Goal: Find specific page/section: Find specific page/section

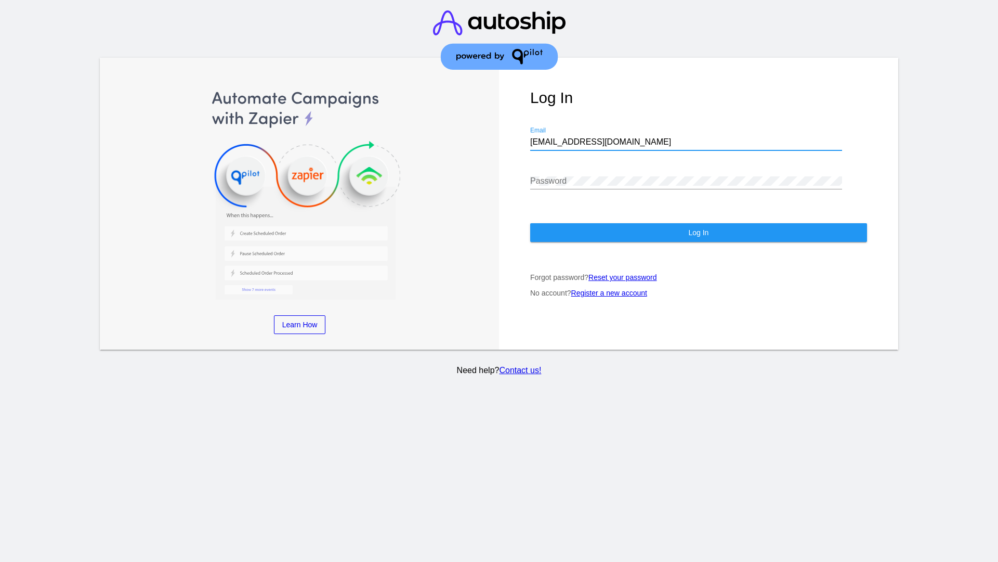
type input "[EMAIL_ADDRESS][DOMAIN_NAME]"
click at [698, 232] on span "Log In" at bounding box center [698, 232] width 20 height 8
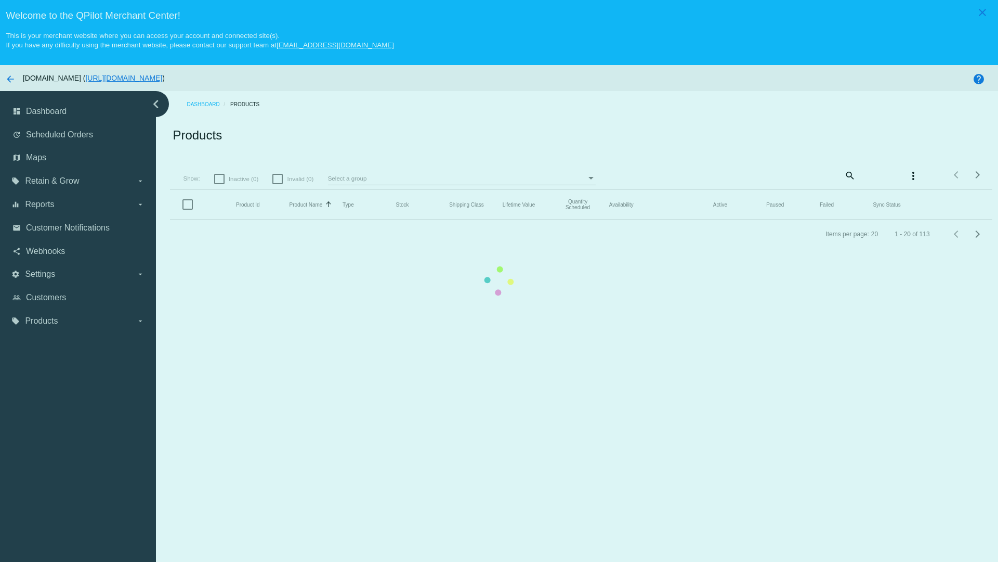
click at [849, 175] on mat-icon "search" at bounding box center [849, 175] width 12 height 16
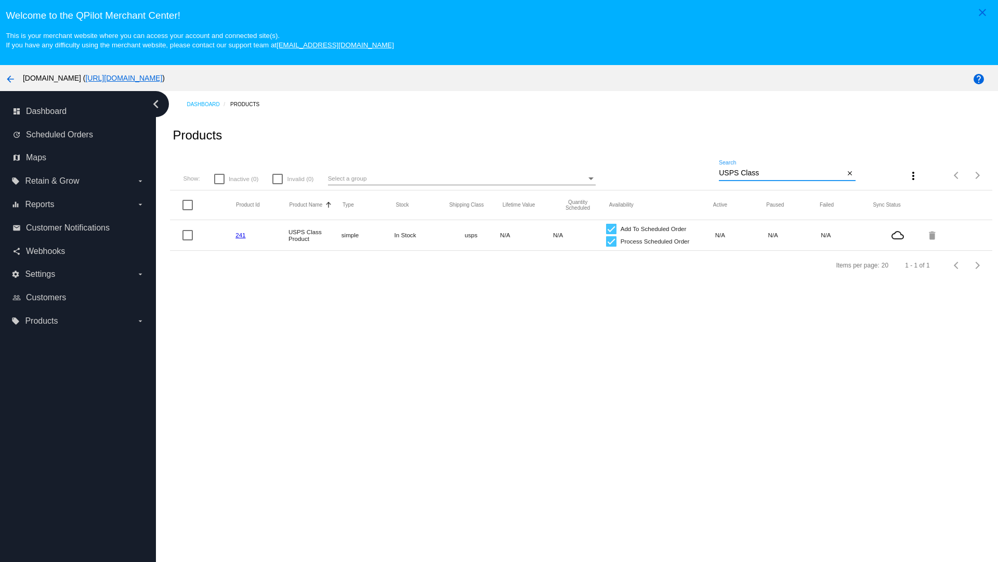
type input "Variable Enable"
